Goal: Transaction & Acquisition: Purchase product/service

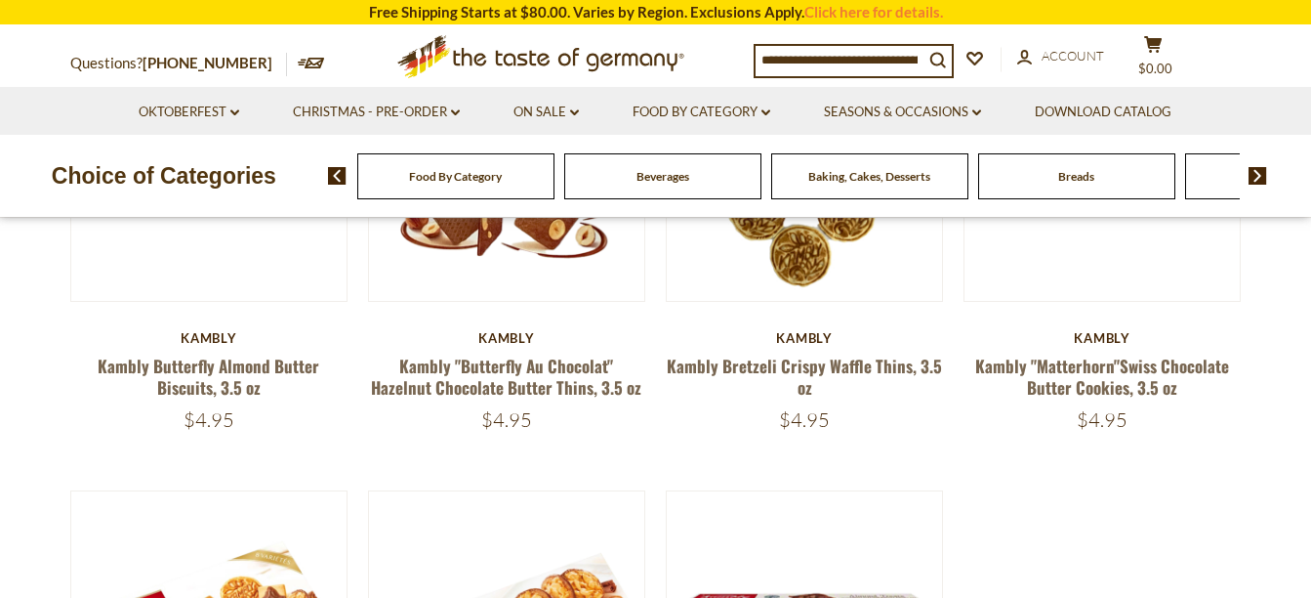
scroll to position [364, 0]
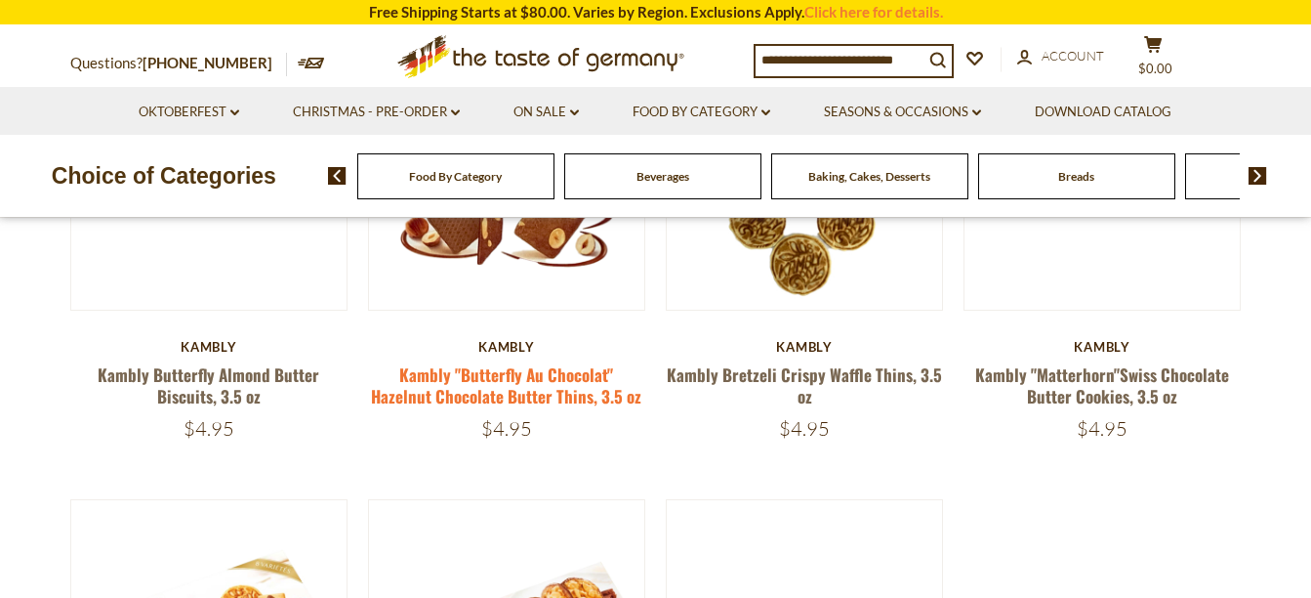
click at [496, 389] on link "Kambly "Butterfly Au Chocolat" Hazelnut Chocolate Butter Thins, 3.5 oz" at bounding box center [506, 384] width 270 height 45
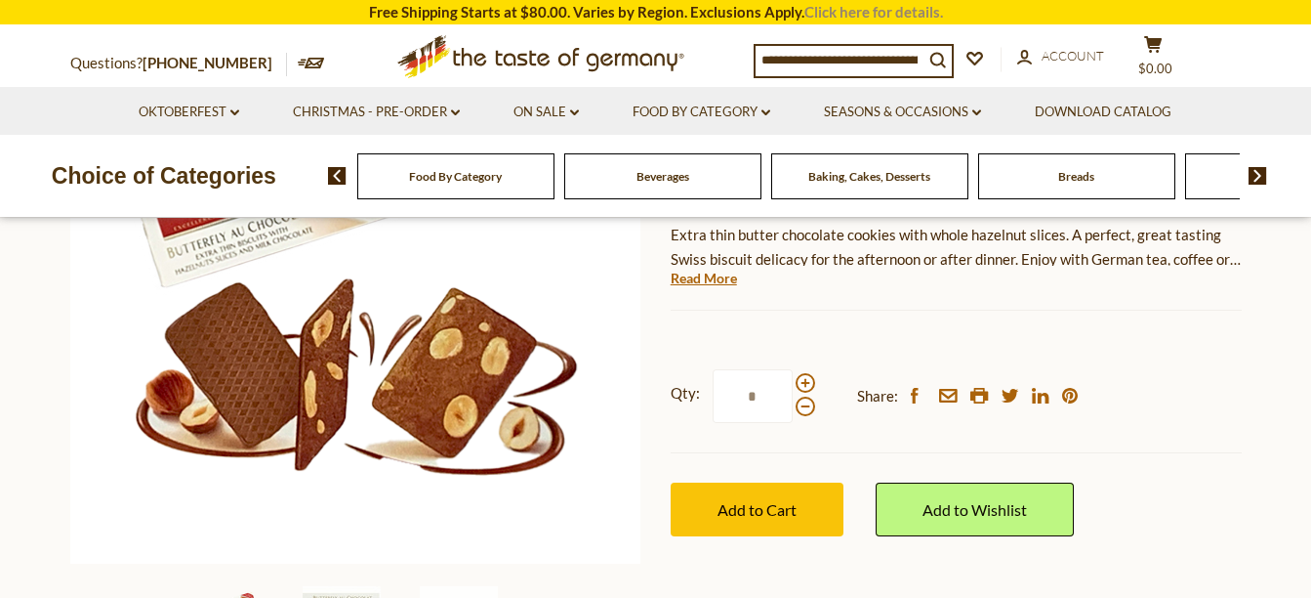
click at [854, 17] on link "Click here for details." at bounding box center [874, 12] width 139 height 18
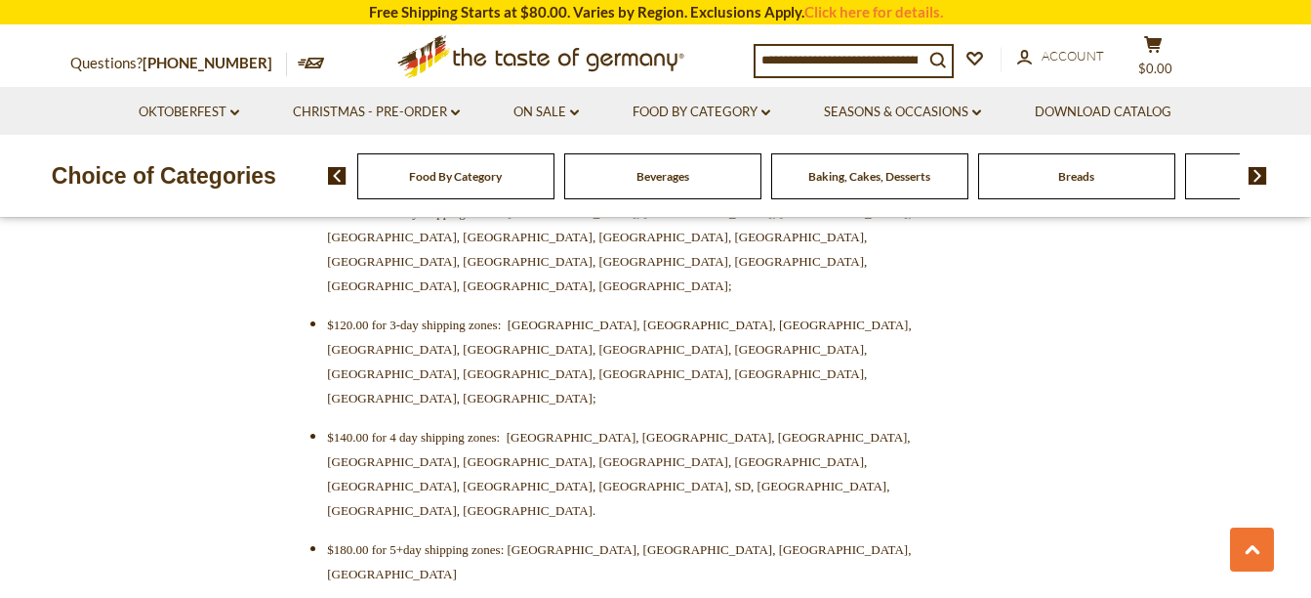
scroll to position [898, 0]
